Goal: Information Seeking & Learning: Find specific fact

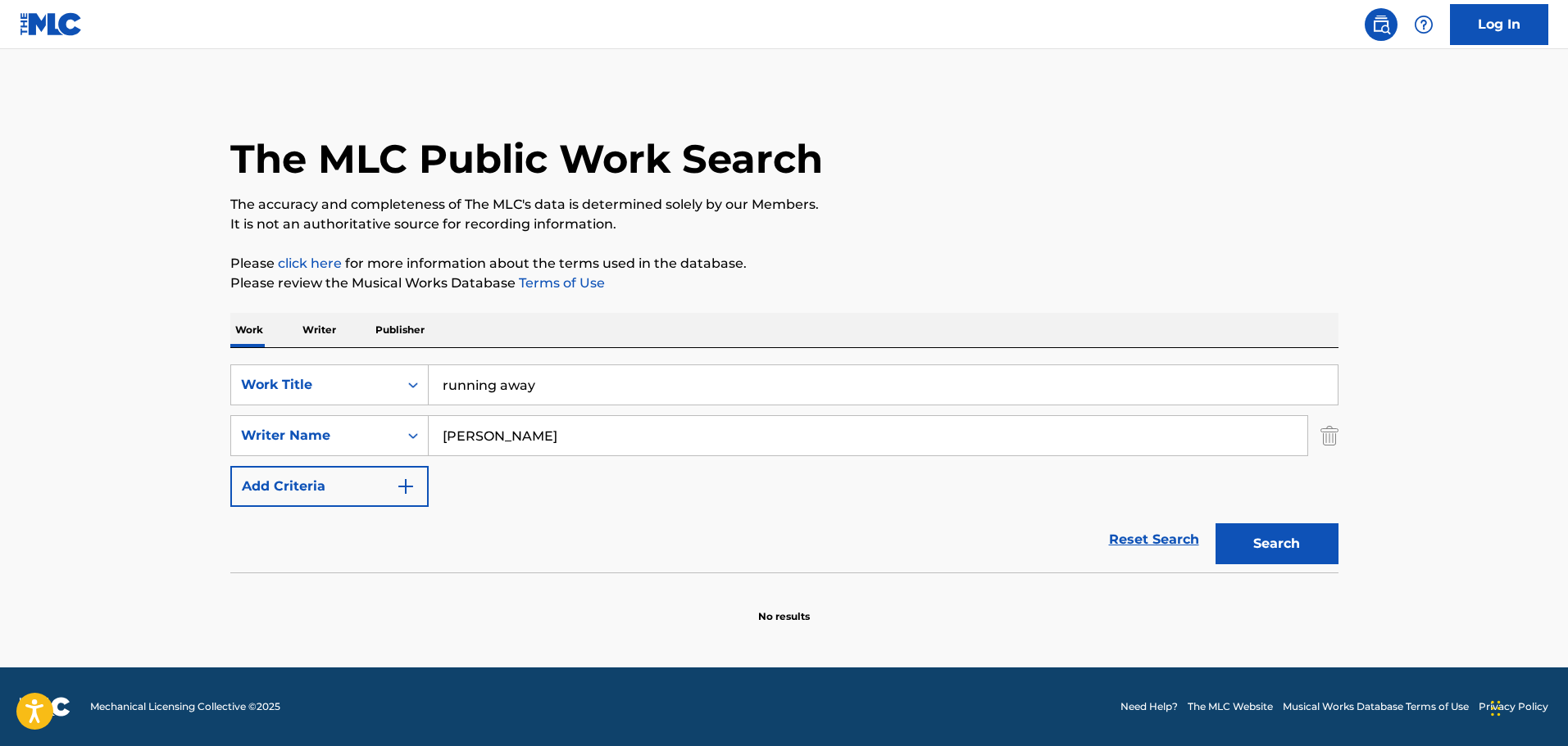
click at [510, 387] on input "running away" at bounding box center [883, 386] width 909 height 39
click at [510, 390] on input "running away" at bounding box center [883, 386] width 909 height 39
type input "cruisin"
click at [484, 425] on input "[PERSON_NAME]" at bounding box center [868, 436] width 879 height 39
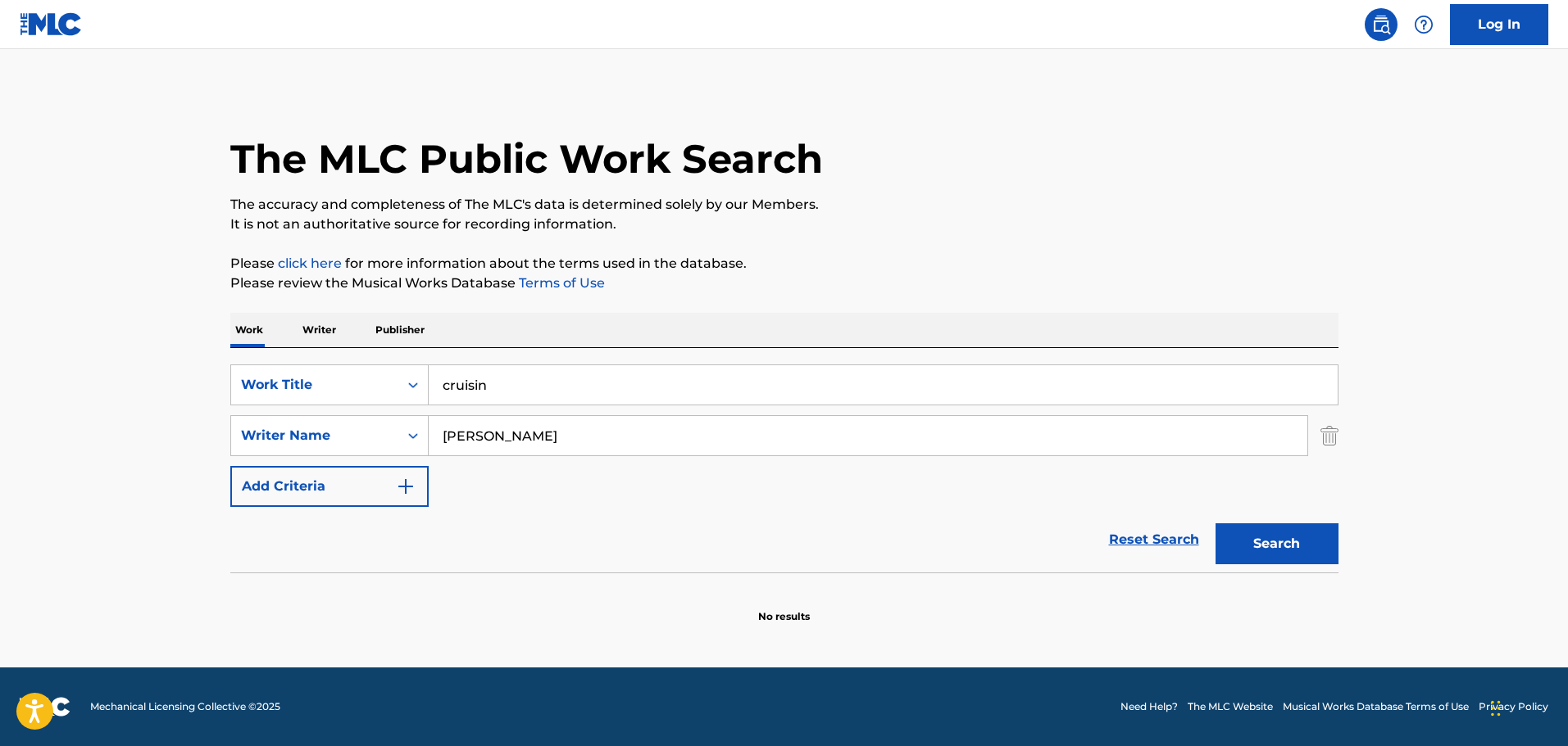
click at [484, 425] on input "[PERSON_NAME]" at bounding box center [868, 436] width 879 height 39
type input "[PERSON_NAME]"
click at [1215, 523] on button "Search" at bounding box center [1276, 544] width 123 height 41
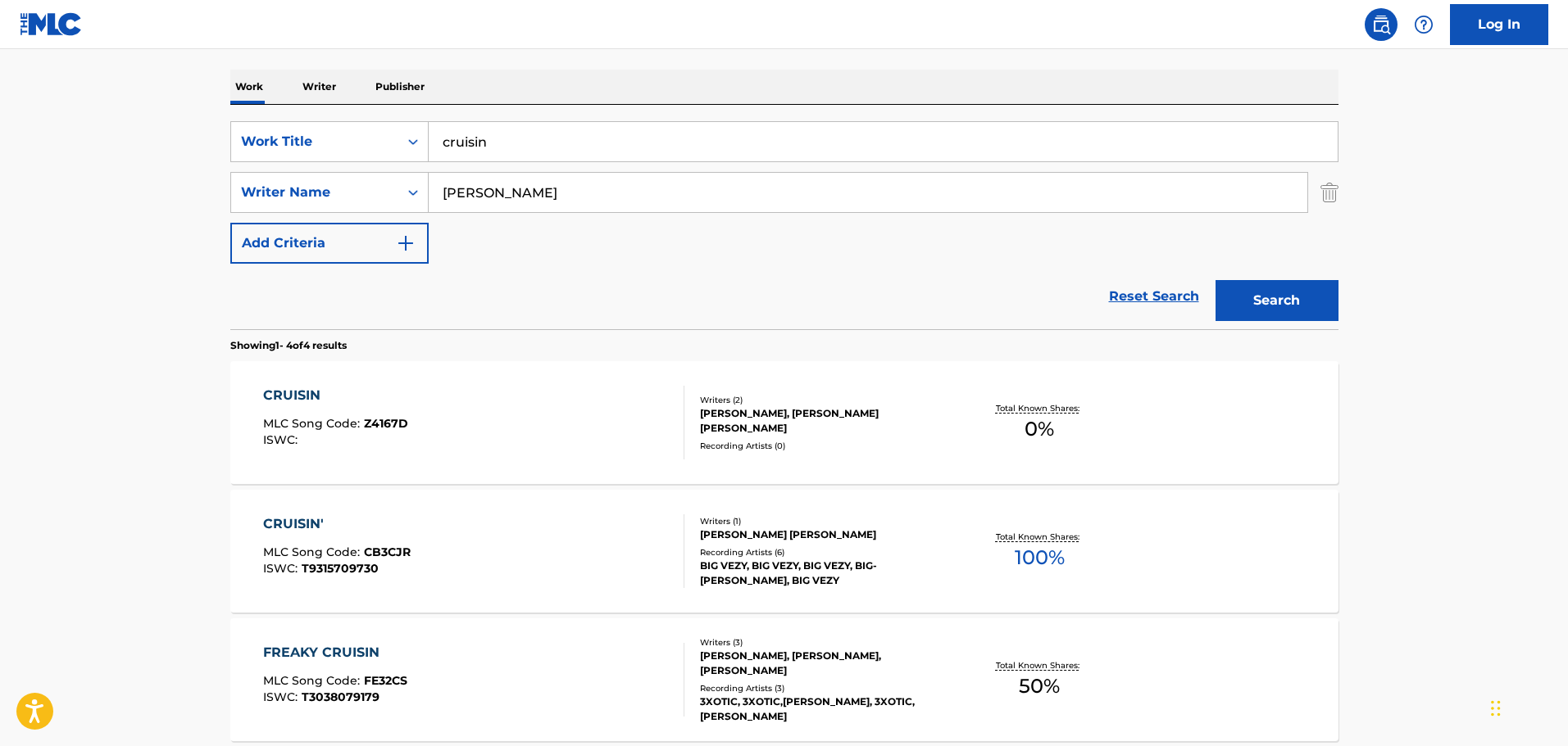
scroll to position [246, 0]
click at [328, 81] on p "Writer" at bounding box center [319, 84] width 44 height 34
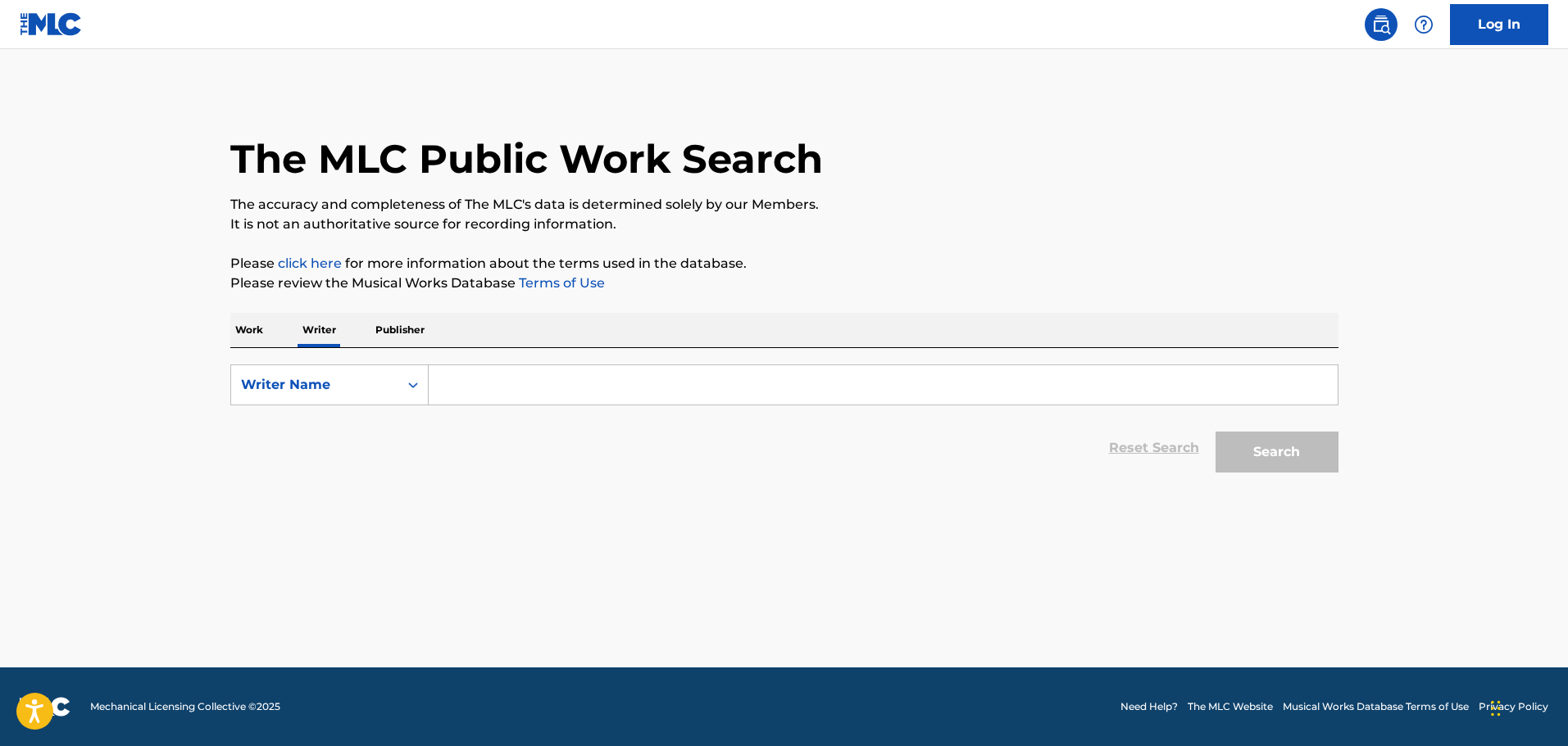
click at [448, 389] on input "Search Form" at bounding box center [883, 386] width 909 height 39
paste input "[PERSON_NAME] [PERSON_NAME]"
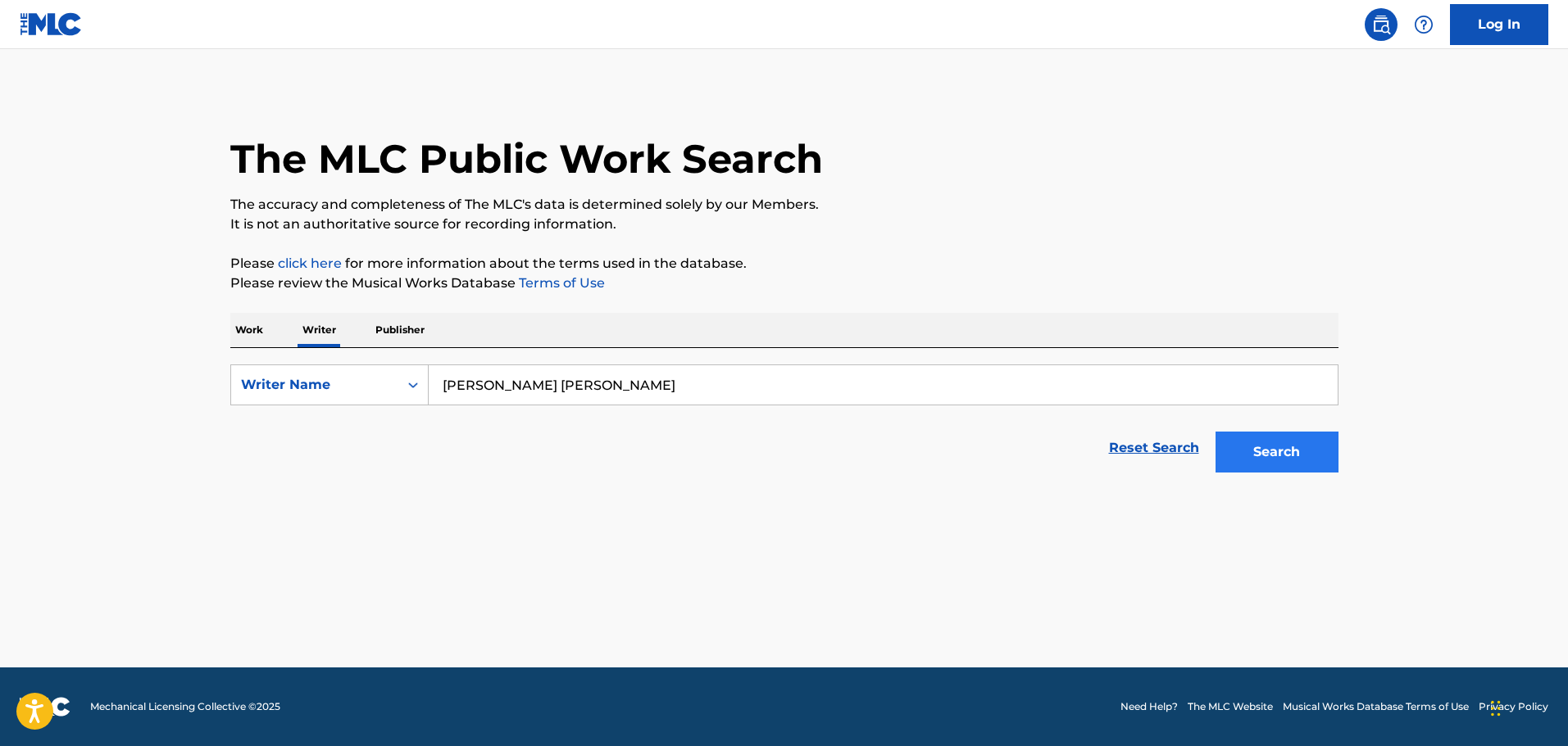
type input "[PERSON_NAME] [PERSON_NAME]"
click at [1259, 460] on button "Search" at bounding box center [1276, 453] width 123 height 41
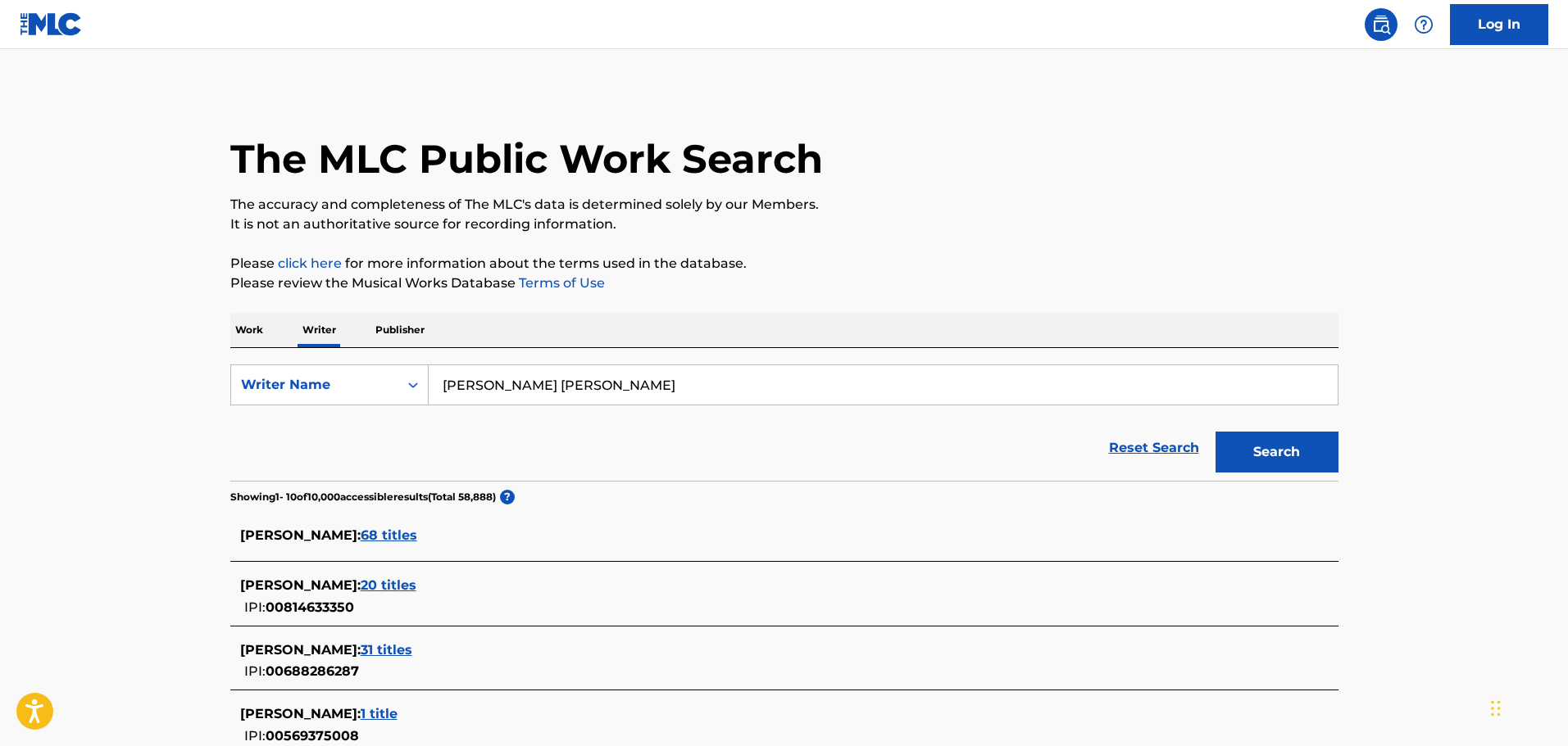
click at [253, 330] on p "Work" at bounding box center [249, 330] width 38 height 34
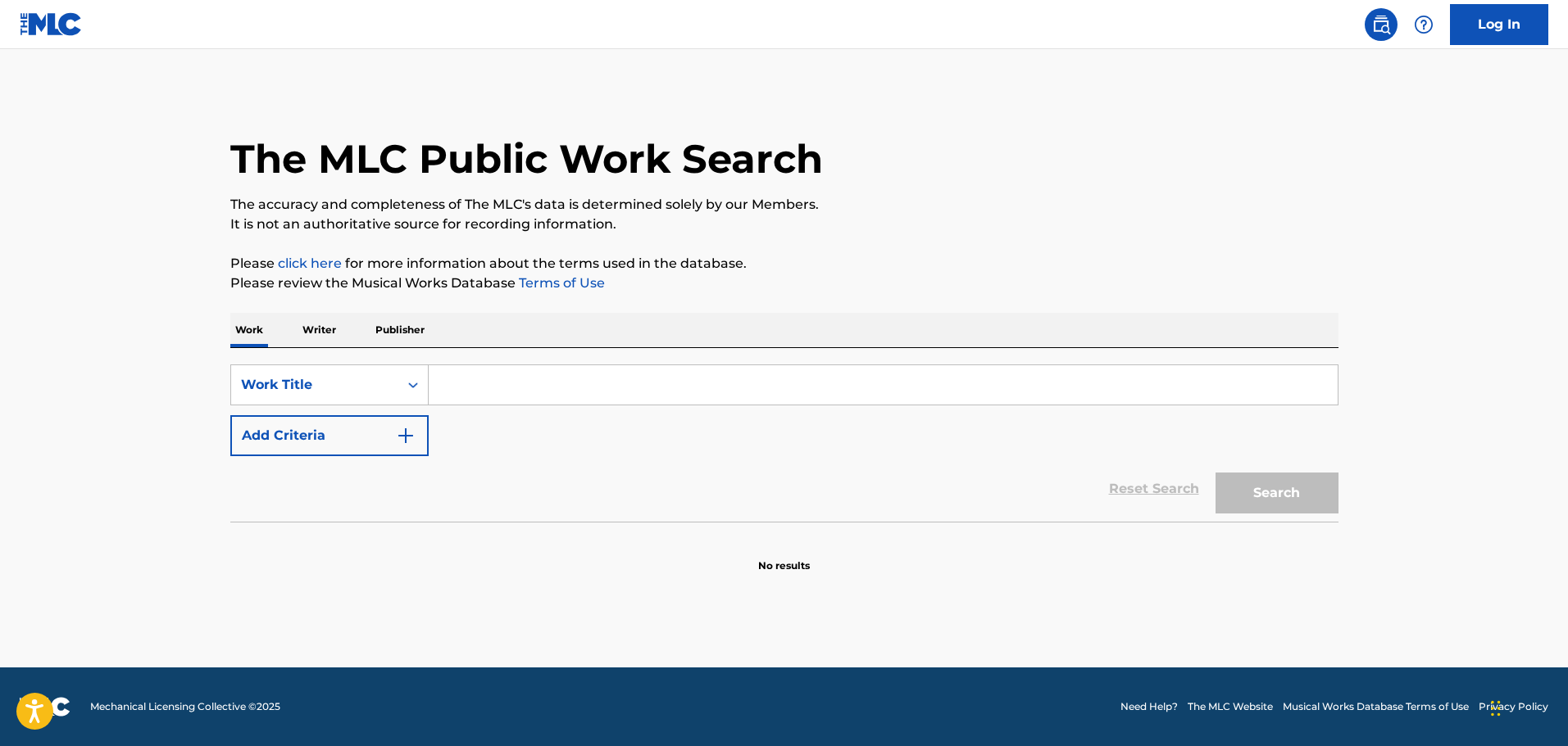
drag, startPoint x: 444, startPoint y: 380, endPoint x: 454, endPoint y: 384, distance: 10.8
click at [444, 380] on input "Search Form" at bounding box center [883, 386] width 909 height 39
type input "cruisin"
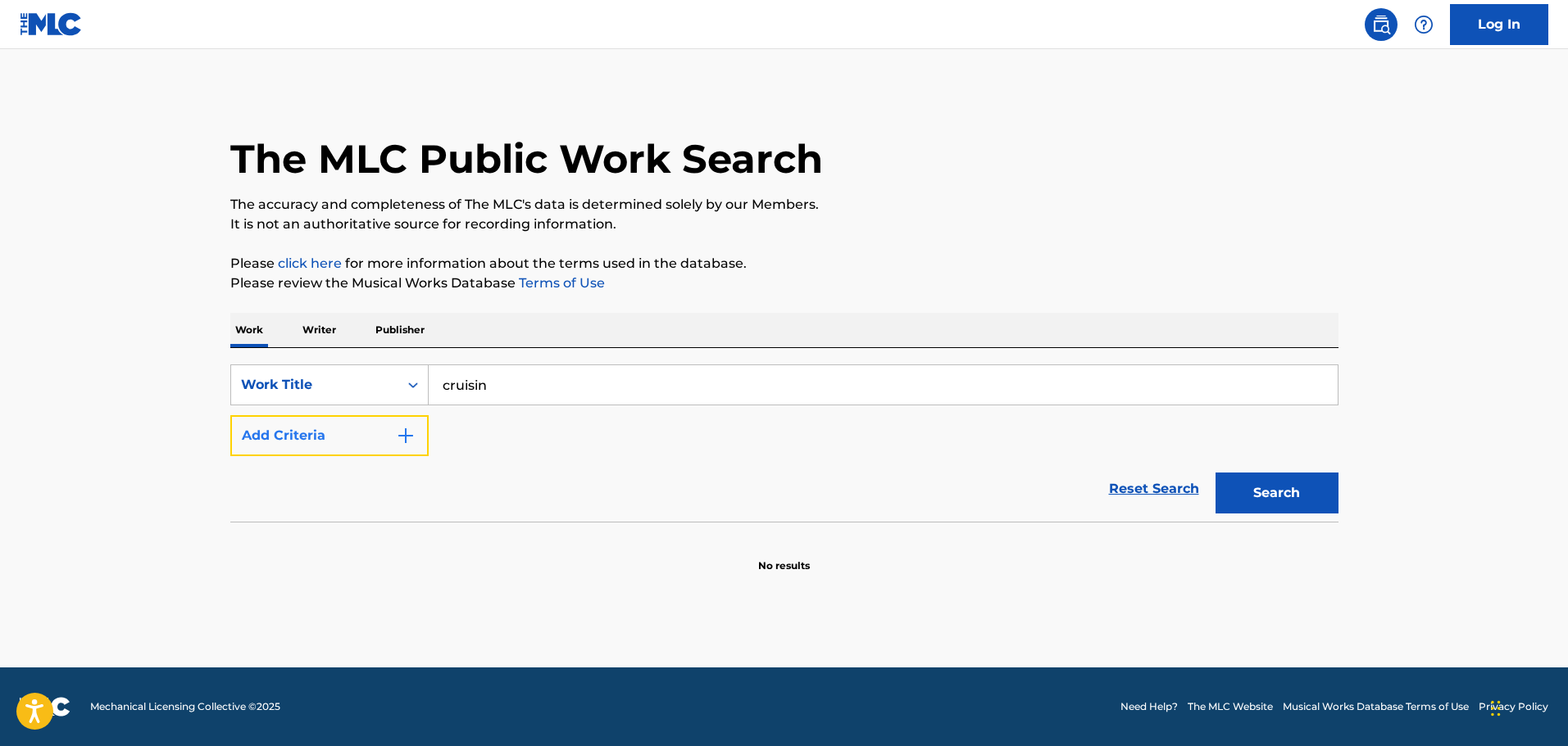
click at [332, 420] on button "Add Criteria" at bounding box center [329, 436] width 199 height 41
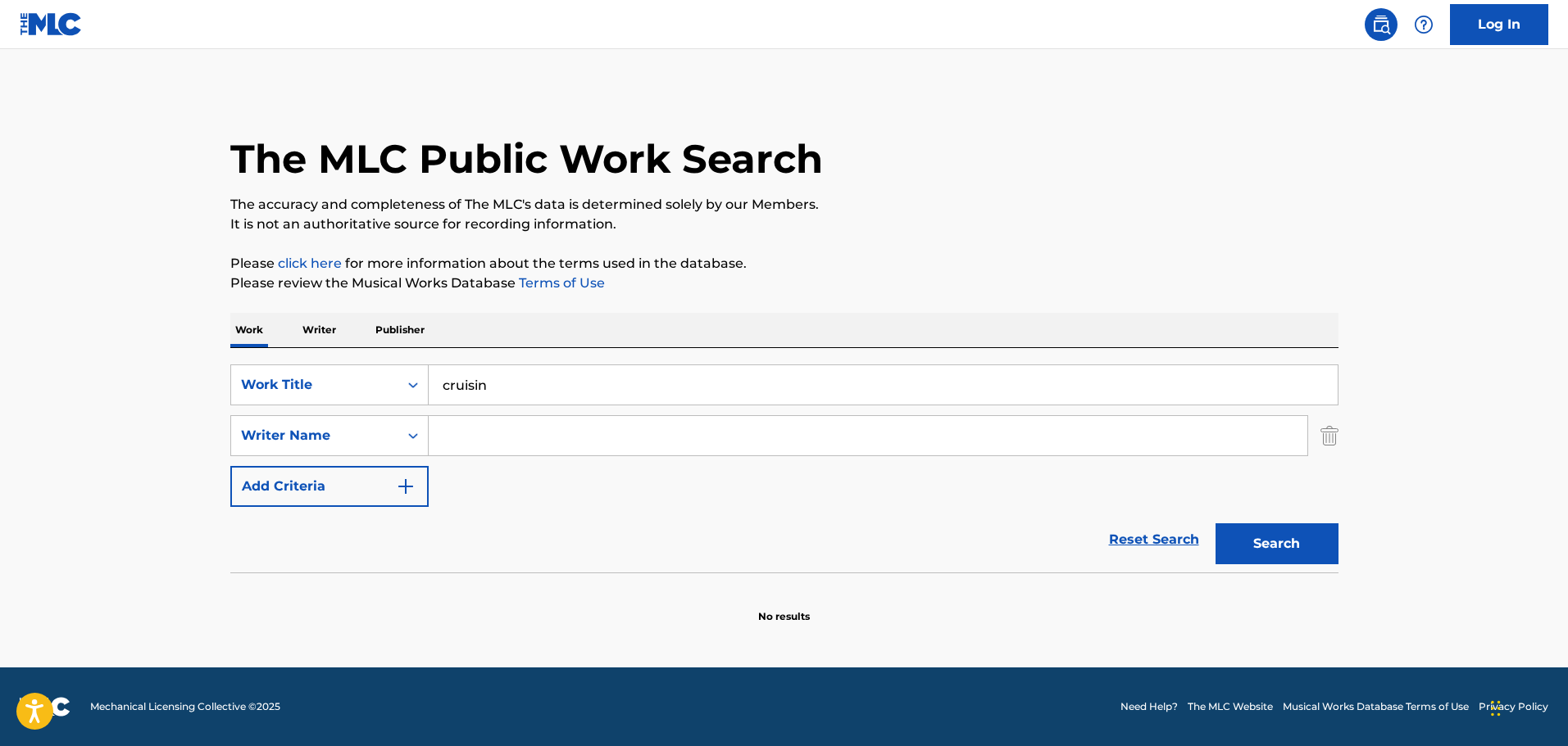
click at [500, 440] on input "Search Form" at bounding box center [868, 436] width 879 height 39
paste input "[PERSON_NAME] [PERSON_NAME]"
click at [1270, 564] on button "Search" at bounding box center [1276, 544] width 123 height 41
click at [785, 445] on input "[PERSON_NAME] [PERSON_NAME]" at bounding box center [868, 436] width 879 height 39
click at [1215, 523] on button "Search" at bounding box center [1276, 544] width 123 height 41
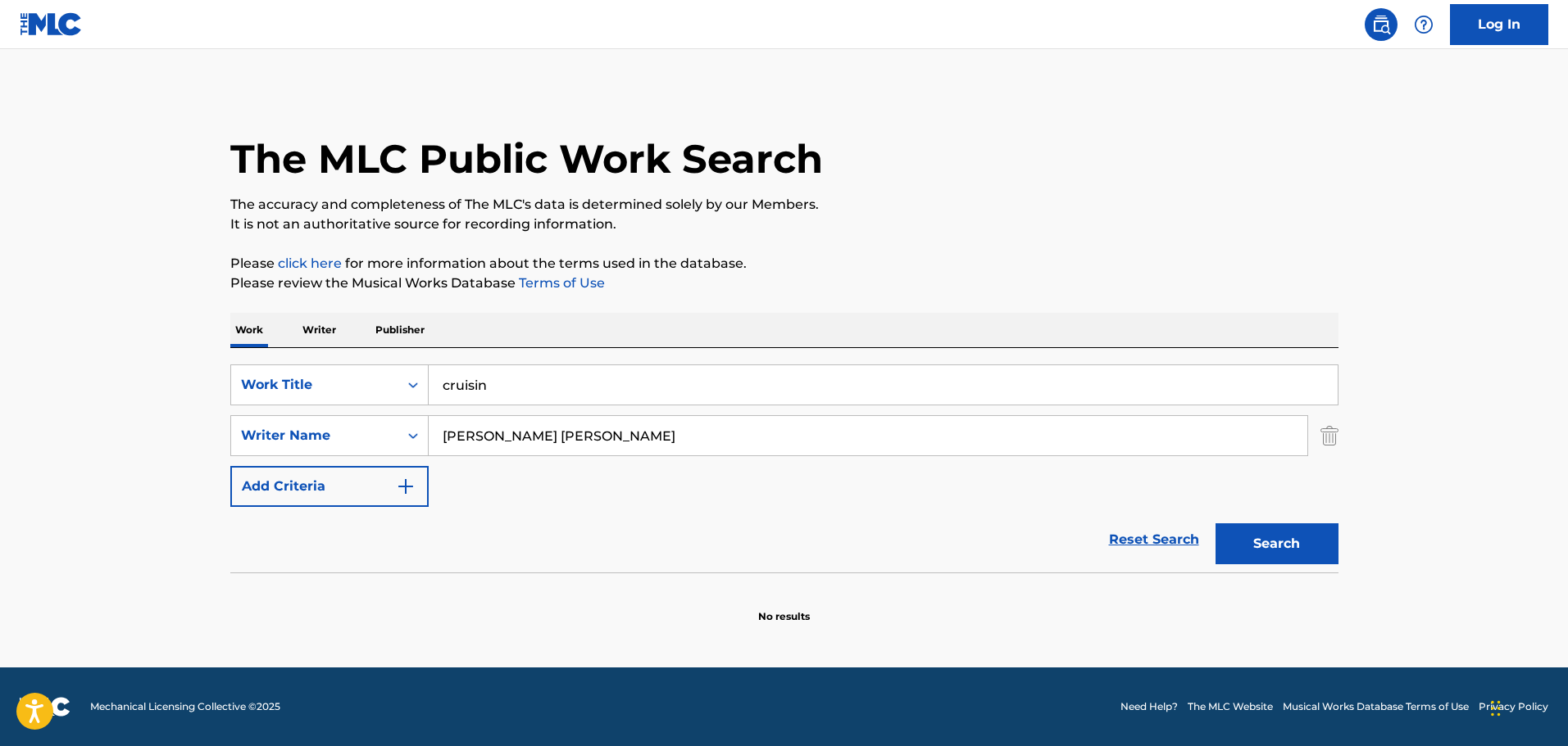
click at [1215, 523] on button "Search" at bounding box center [1276, 544] width 123 height 41
type input "[PERSON_NAME]"
click at [1215, 523] on button "Search" at bounding box center [1276, 544] width 123 height 41
click at [533, 404] on div "cruisin" at bounding box center [883, 386] width 910 height 41
click at [533, 391] on input "cruisin" at bounding box center [883, 386] width 909 height 39
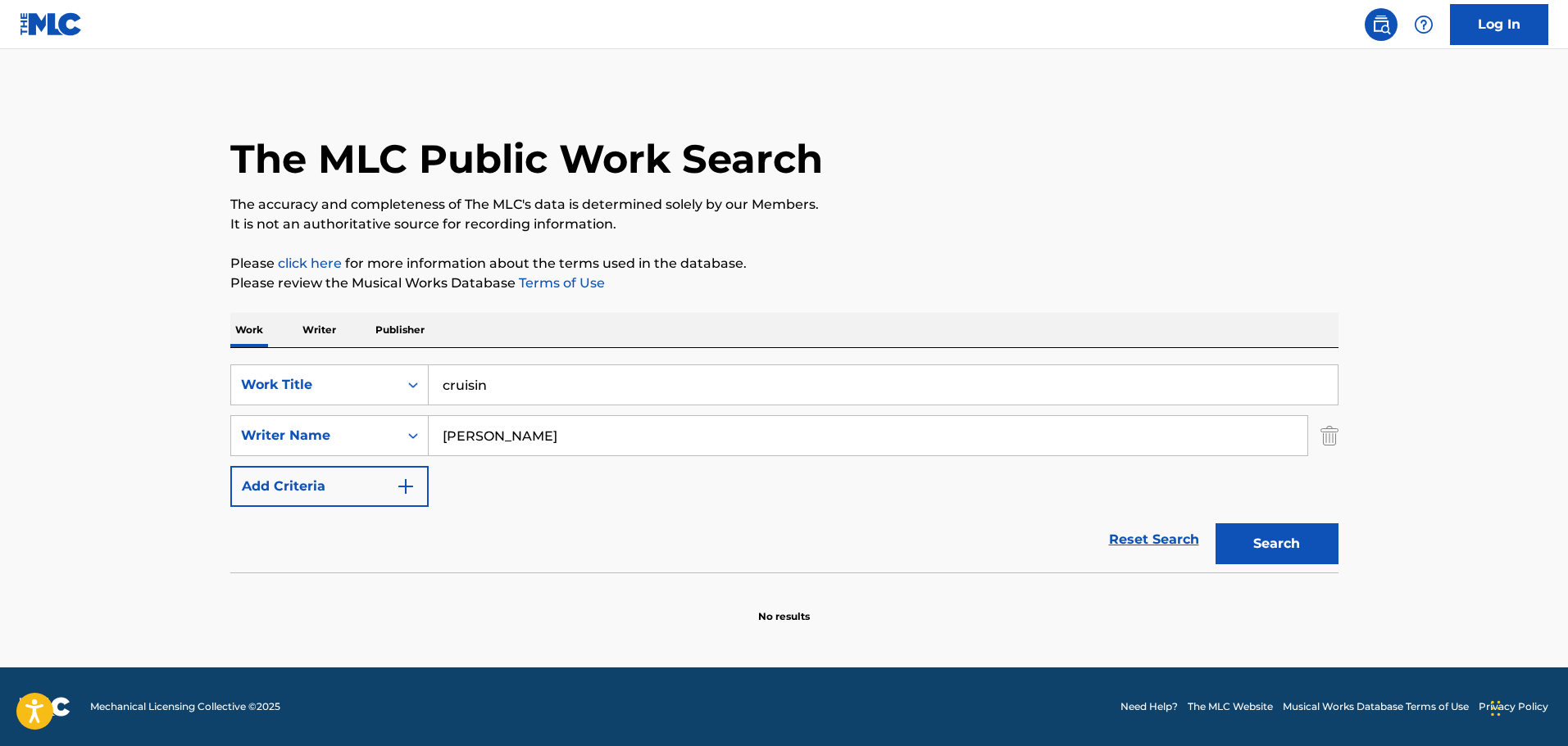
click at [533, 391] on input "cruisin" at bounding box center [883, 386] width 909 height 39
click at [533, 379] on input "cruisin" at bounding box center [883, 386] width 909 height 39
paste input "AINT NOTHIN I CAN DO"
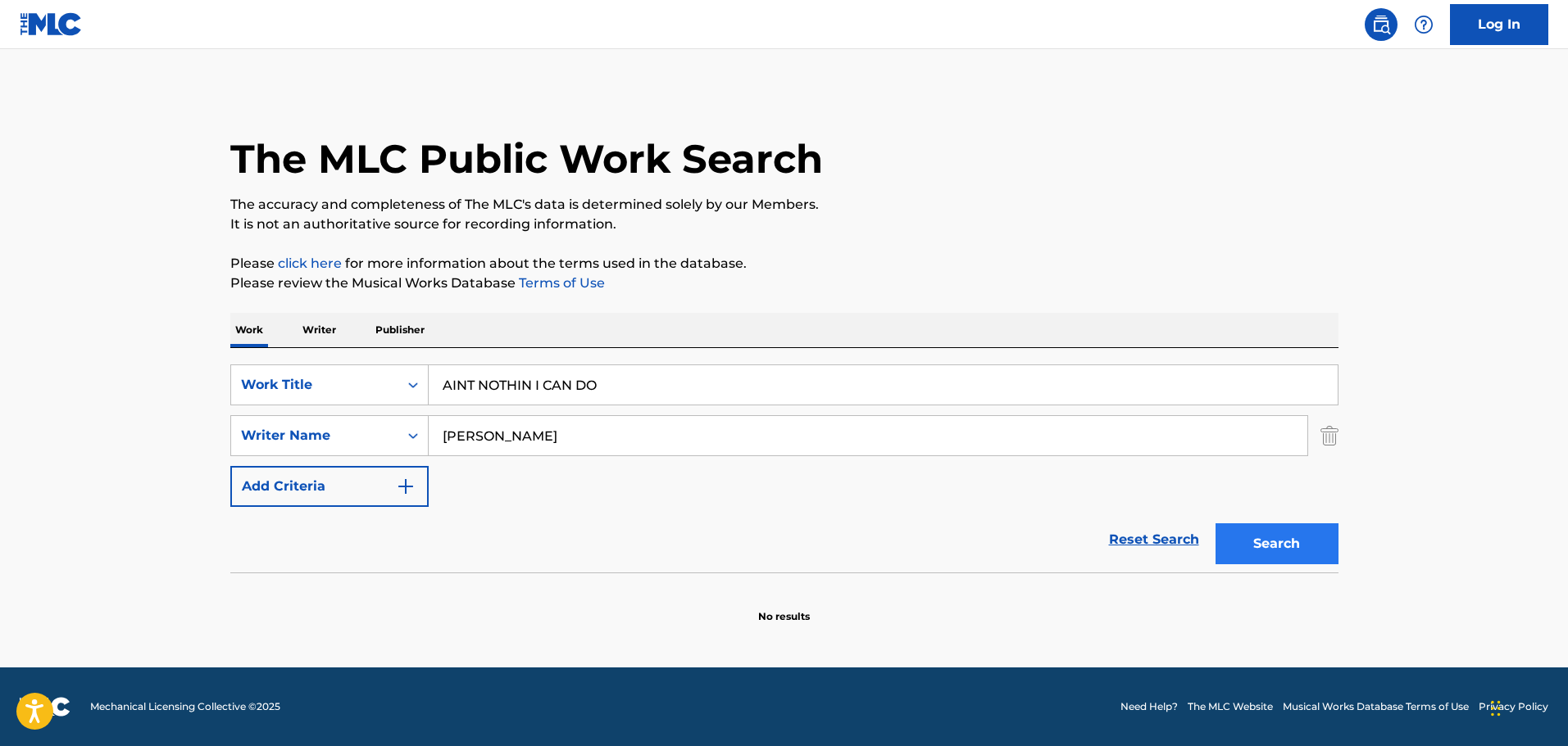
type input "AINT NOTHIN I CAN DO"
click at [1244, 560] on button "Search" at bounding box center [1276, 544] width 123 height 41
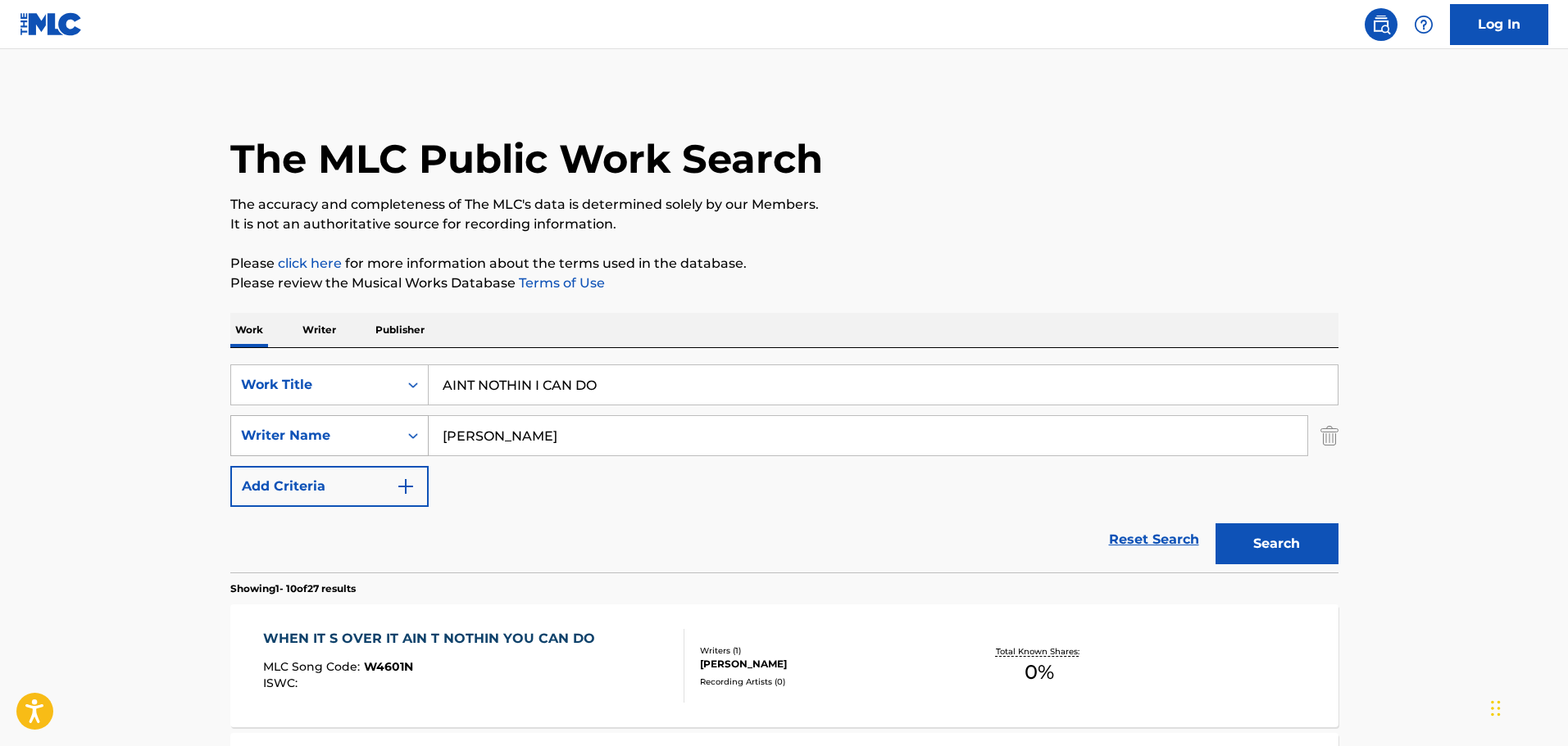
drag, startPoint x: 593, startPoint y: 442, endPoint x: 391, endPoint y: 441, distance: 202.0
click at [391, 441] on div "SearchWithCriteriae59127ed-c9c9-4dab-9ee0-5fbc9314458a Writer Name [PERSON_NAME]" at bounding box center [784, 436] width 1108 height 41
click at [515, 430] on input "Search Form" at bounding box center [868, 436] width 879 height 39
click at [1215, 523] on button "Search" at bounding box center [1276, 544] width 123 height 41
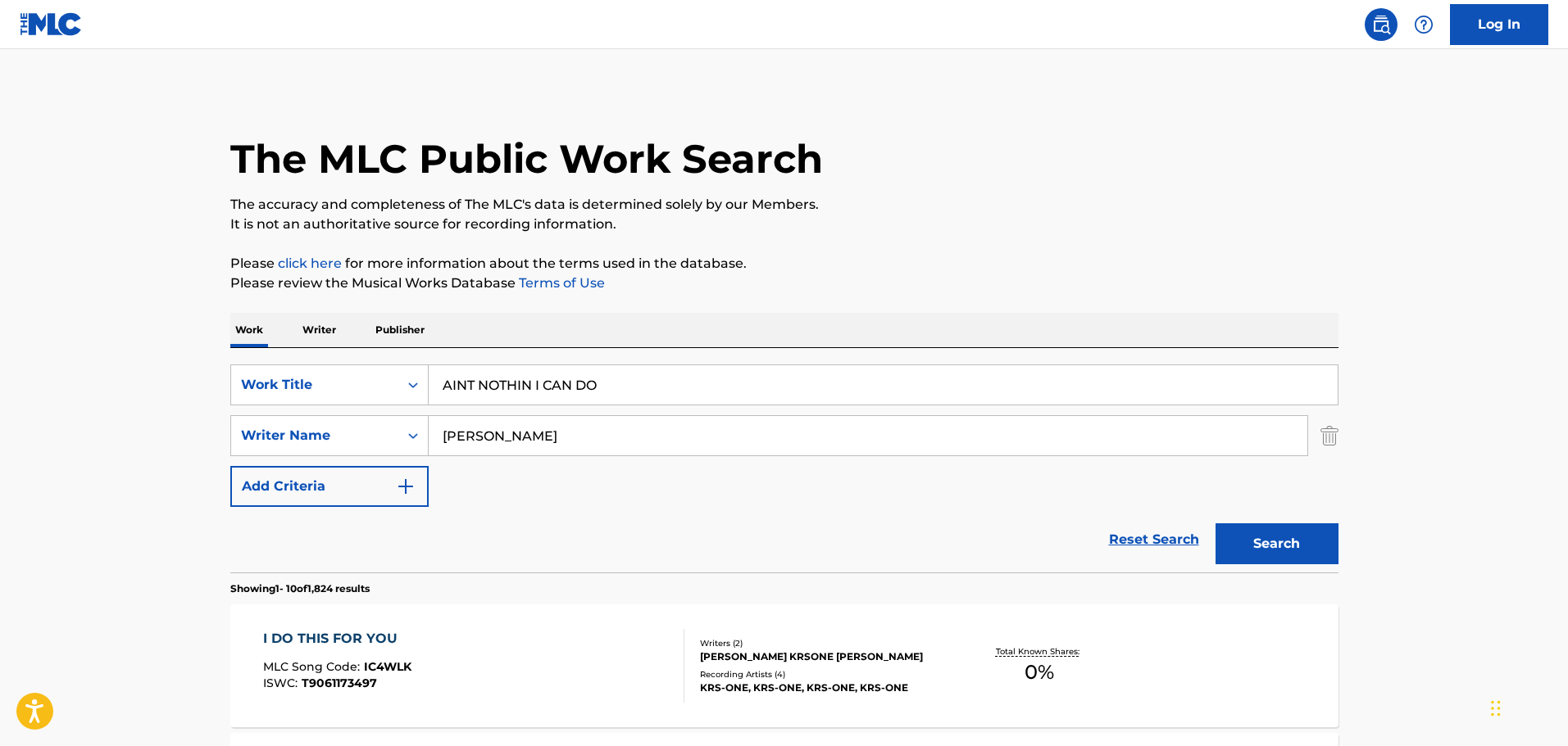
click at [737, 487] on div "SearchWithCriteria3b138728-ff6c-4700-a6b1-ff0436919c7e Work Title AINT NOTHIN I…" at bounding box center [784, 436] width 1108 height 142
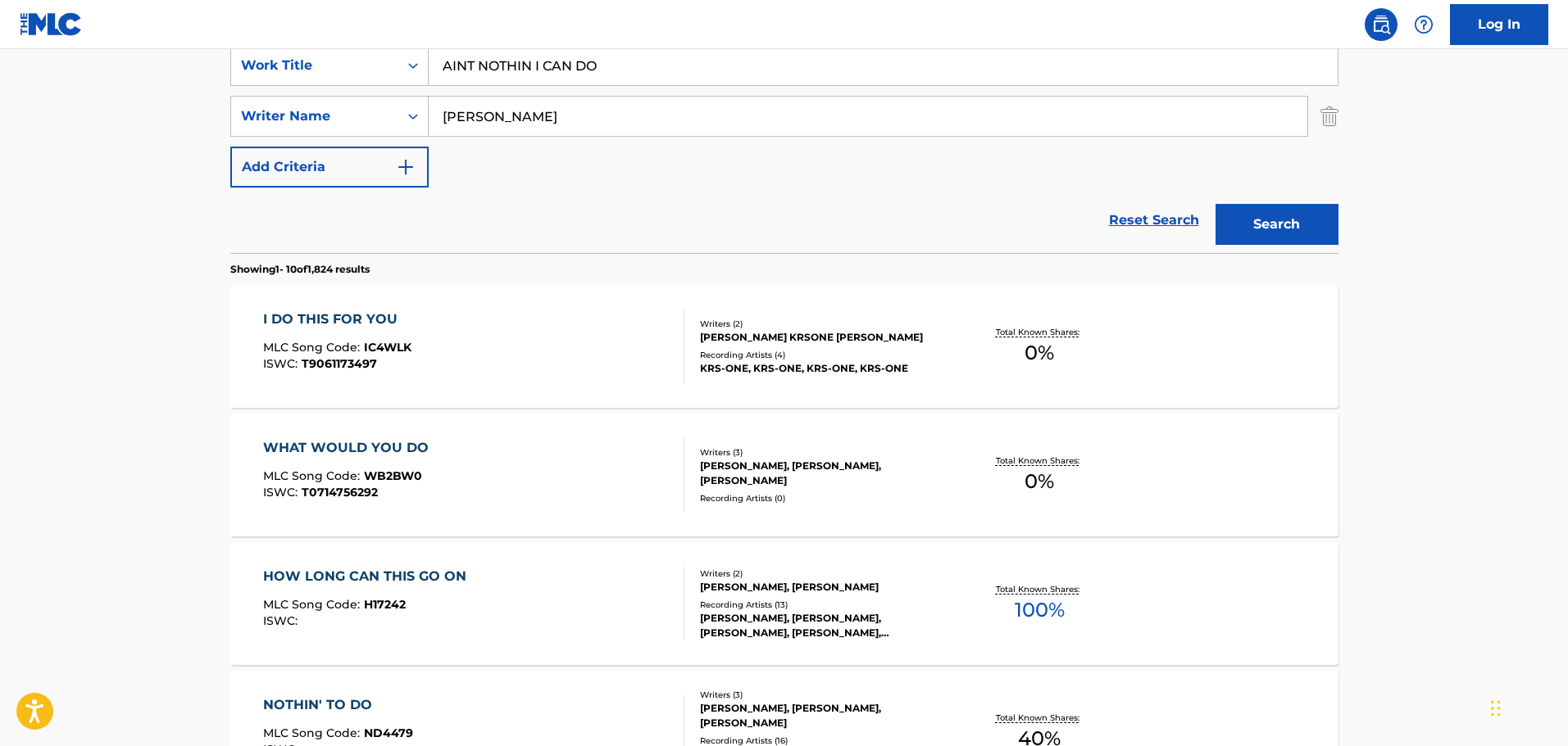
scroll to position [82, 0]
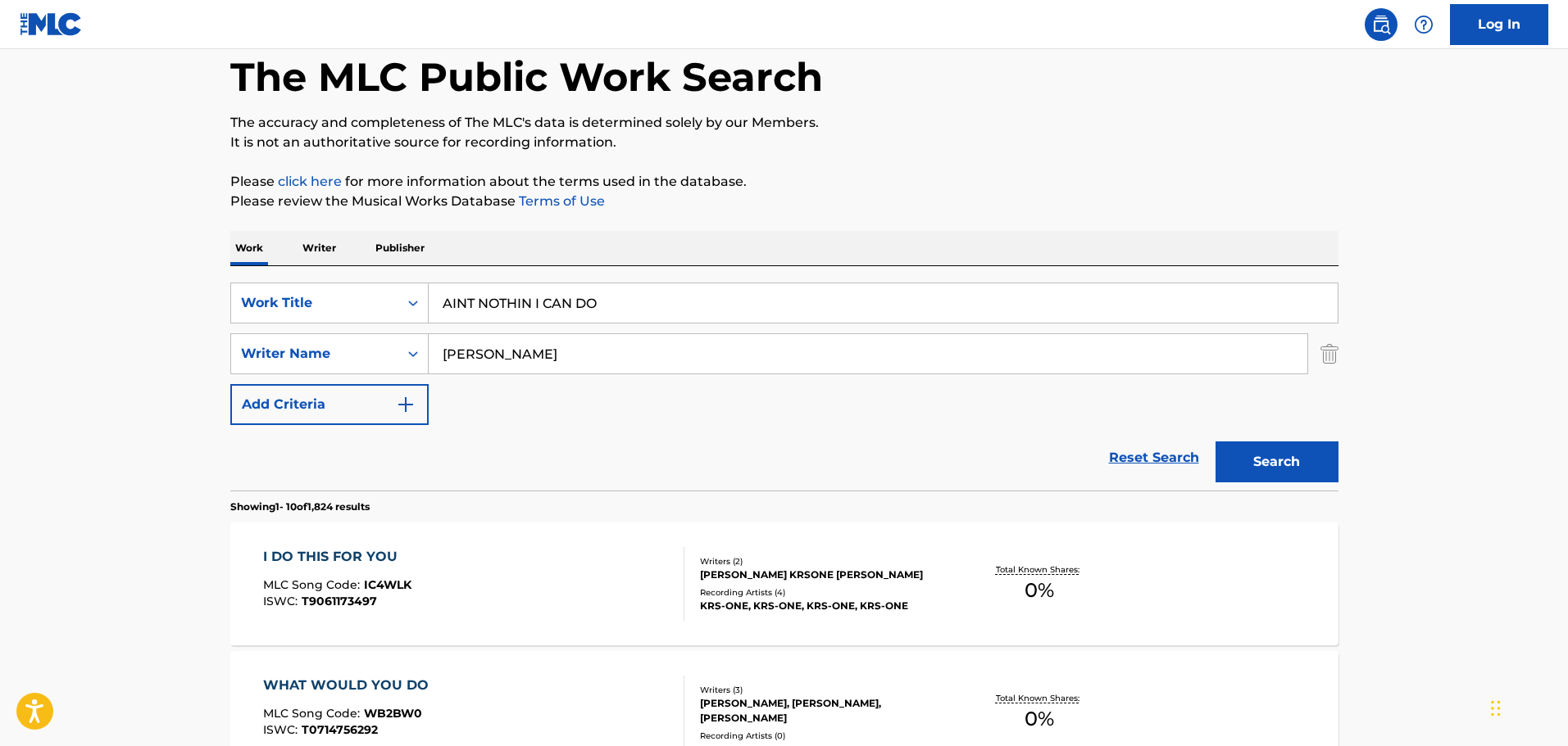
click at [506, 343] on input "[PERSON_NAME]" at bounding box center [868, 354] width 879 height 39
paste input "[PERSON_NAME] [PERSON_NAME]"
click at [1275, 465] on button "Search" at bounding box center [1276, 462] width 123 height 41
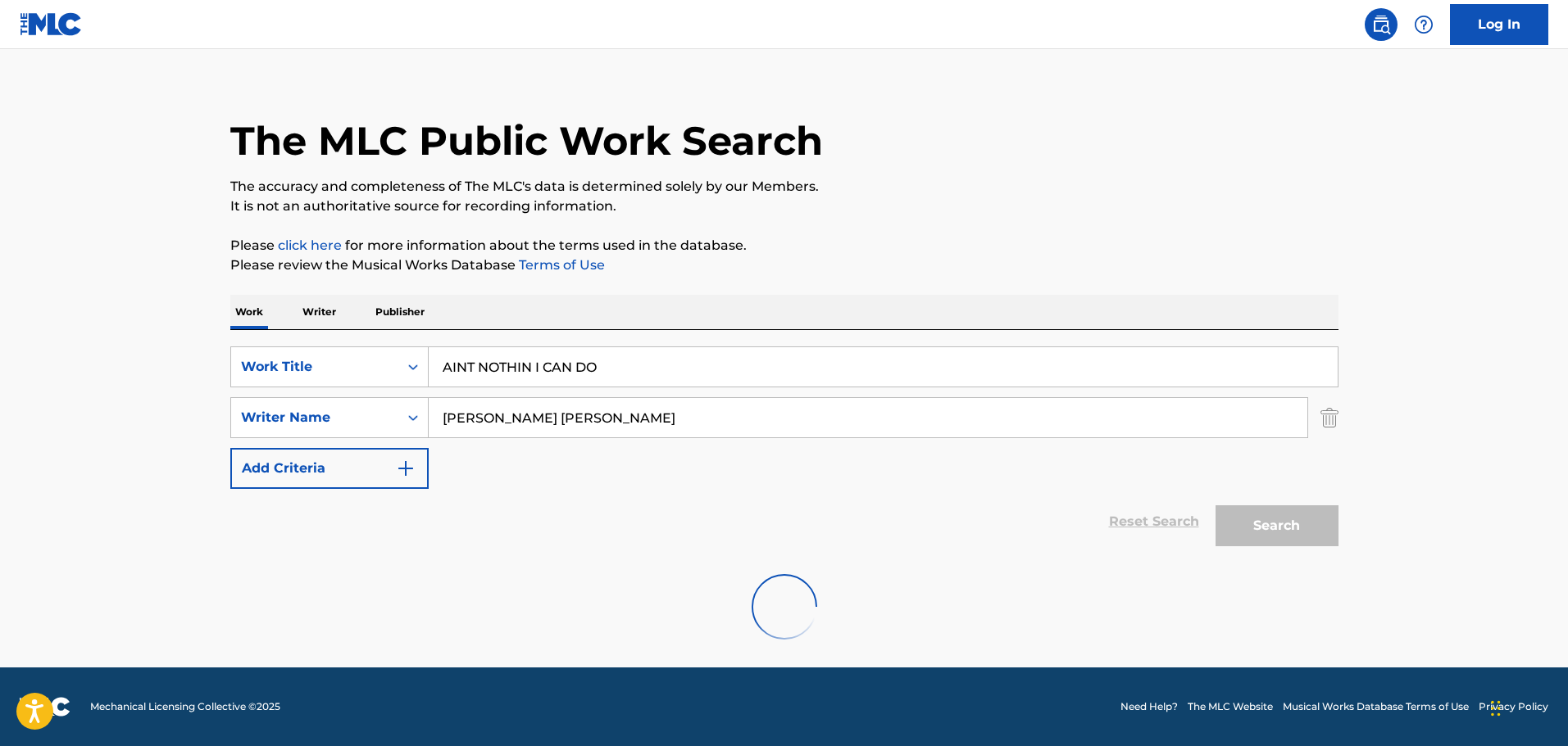
scroll to position [0, 0]
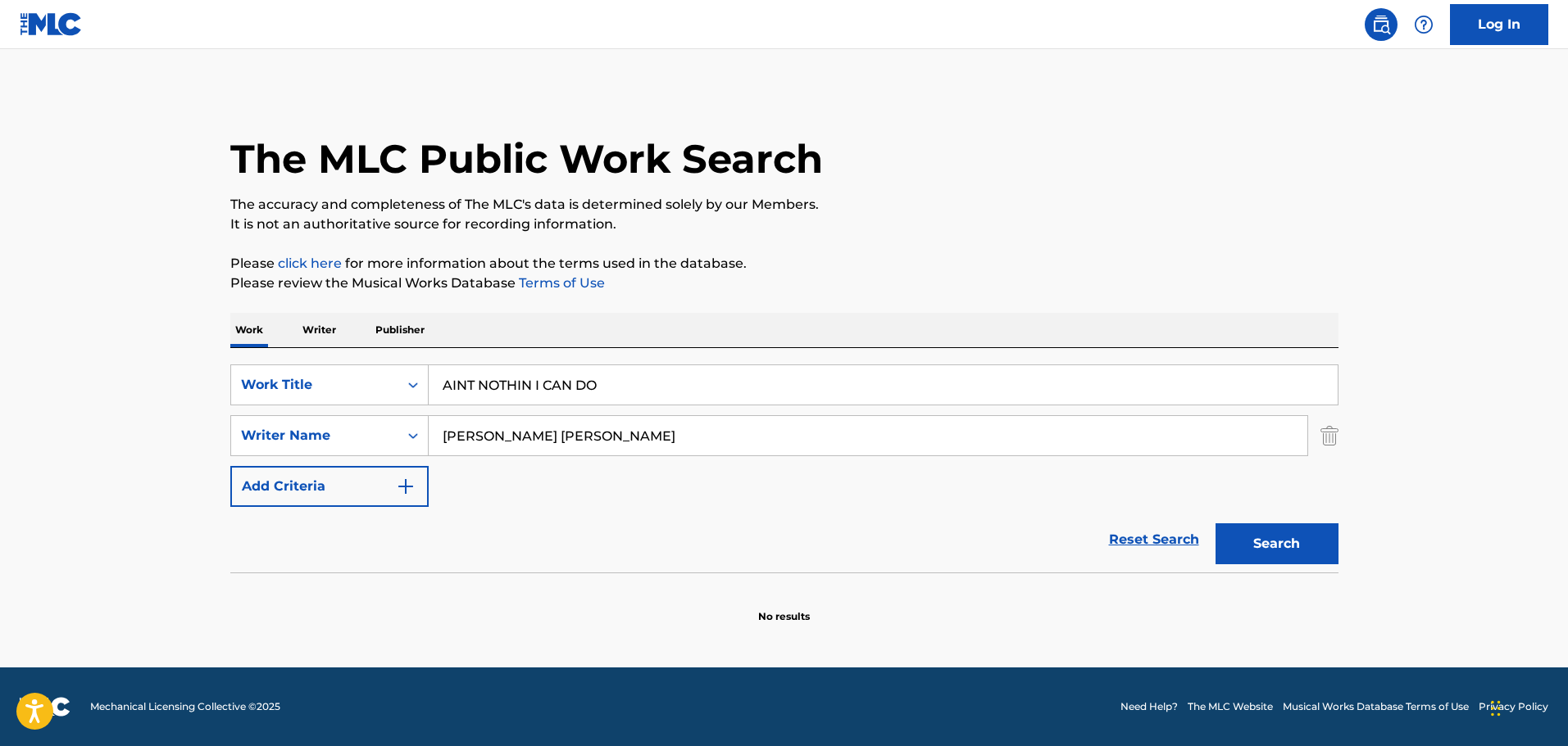
click at [690, 414] on div "SearchWithCriteria3b138728-ff6c-4700-a6b1-ff0436919c7e Work Title AINT NOTHIN I…" at bounding box center [784, 436] width 1108 height 142
click at [690, 434] on input "[PERSON_NAME] [PERSON_NAME]" at bounding box center [868, 436] width 879 height 39
click at [1251, 542] on button "Search" at bounding box center [1276, 544] width 123 height 41
drag, startPoint x: 559, startPoint y: 435, endPoint x: 735, endPoint y: 434, distance: 176.0
click at [735, 434] on input "[PERSON_NAME] [PERSON_NAME]" at bounding box center [868, 436] width 879 height 39
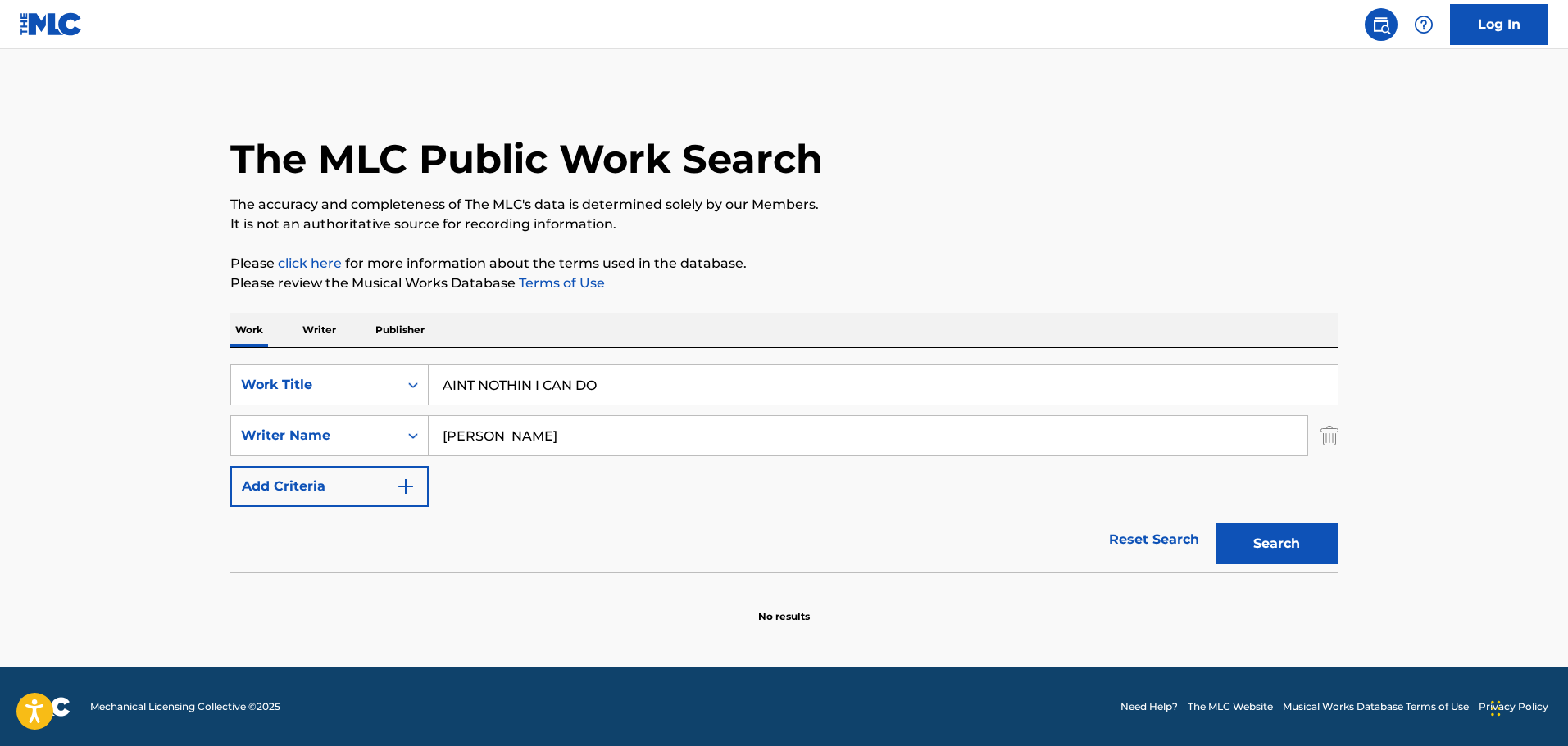
type input "[PERSON_NAME]"
click at [1215, 523] on button "Search" at bounding box center [1276, 544] width 123 height 41
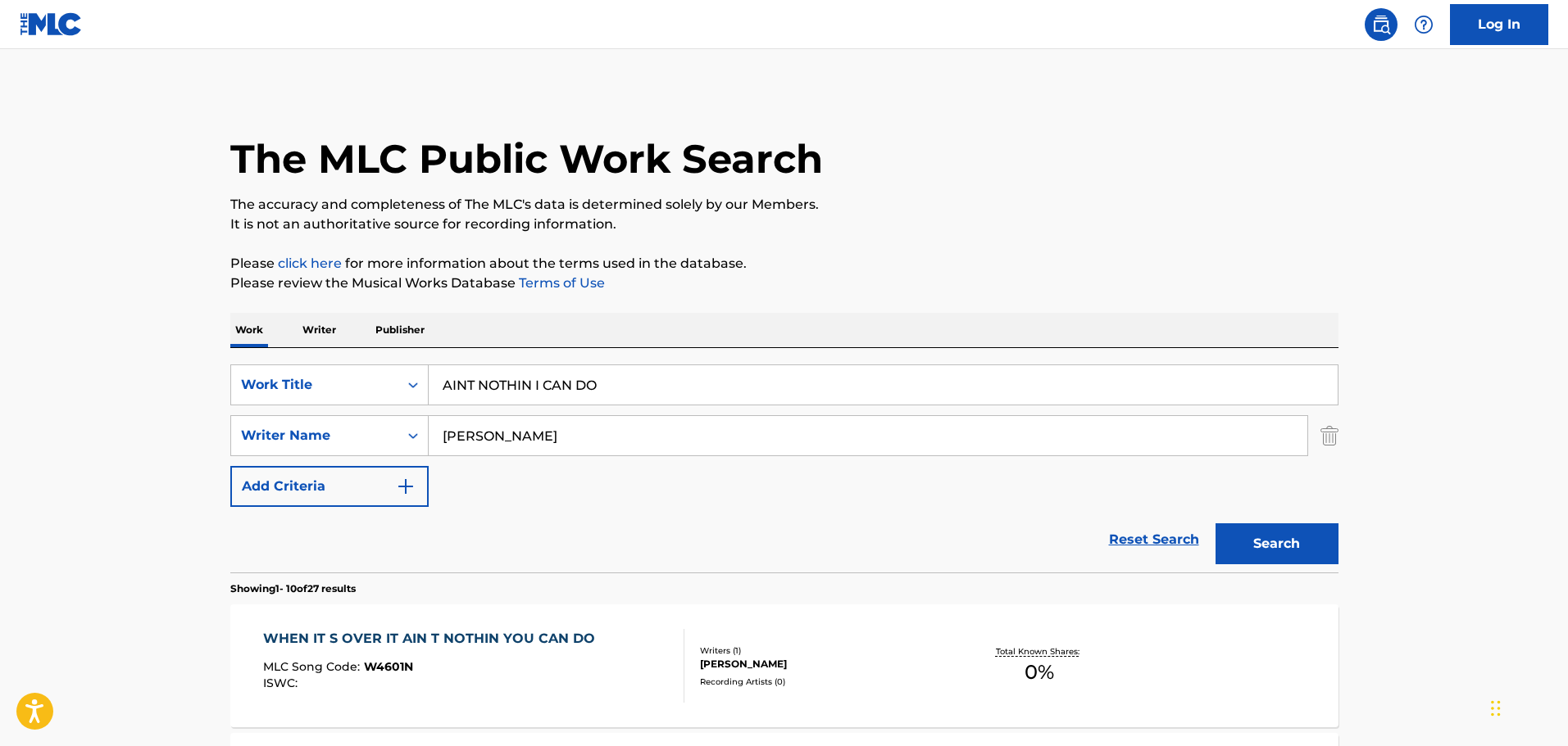
click at [524, 483] on div "SearchWithCriteria3b138728-ff6c-4700-a6b1-ff0436919c7e Work Title AINT NOTHIN I…" at bounding box center [784, 436] width 1108 height 142
click at [436, 483] on div "SearchWithCriteria3b138728-ff6c-4700-a6b1-ff0436919c7e Work Title AINT NOTHIN I…" at bounding box center [784, 436] width 1108 height 142
